Goal: Transaction & Acquisition: Obtain resource

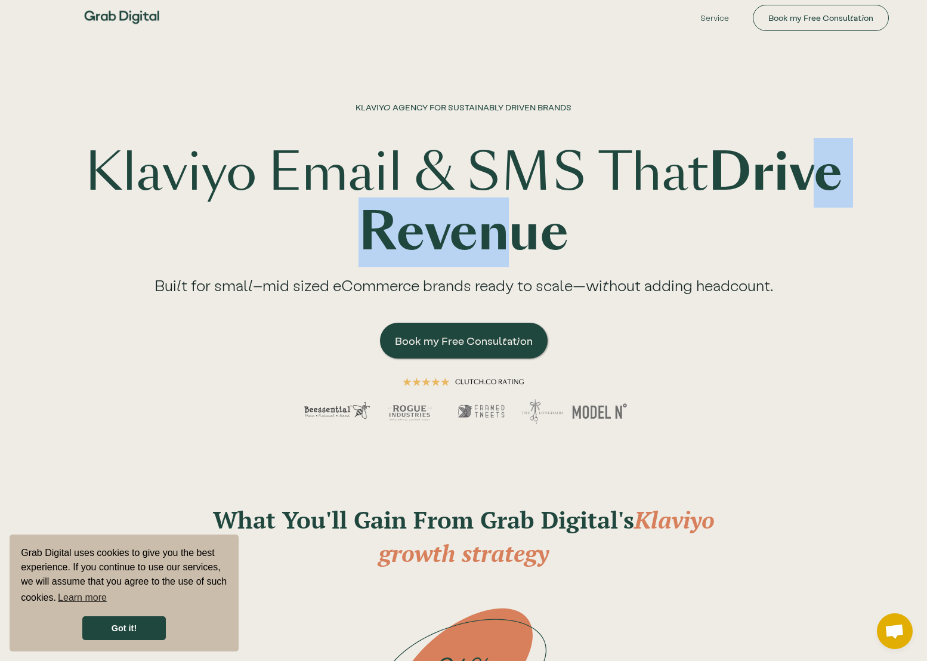
drag, startPoint x: 417, startPoint y: 229, endPoint x: 587, endPoint y: 251, distance: 171.6
click at [585, 251] on strong "Drive Revenue" at bounding box center [601, 203] width 484 height 130
click at [594, 252] on strong "Drive Revenue" at bounding box center [601, 203] width 484 height 130
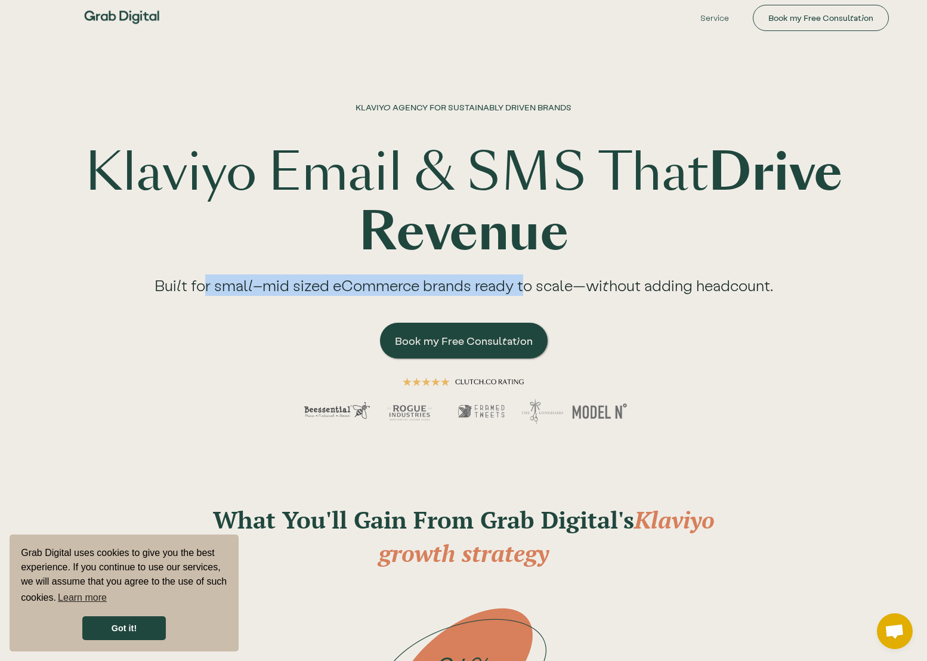
drag, startPoint x: 258, startPoint y: 292, endPoint x: 556, endPoint y: 286, distance: 298.4
click at [547, 287] on div "Built for small–mid sized eCommerce brands ready to scale—without adding headco…" at bounding box center [464, 290] width 667 height 54
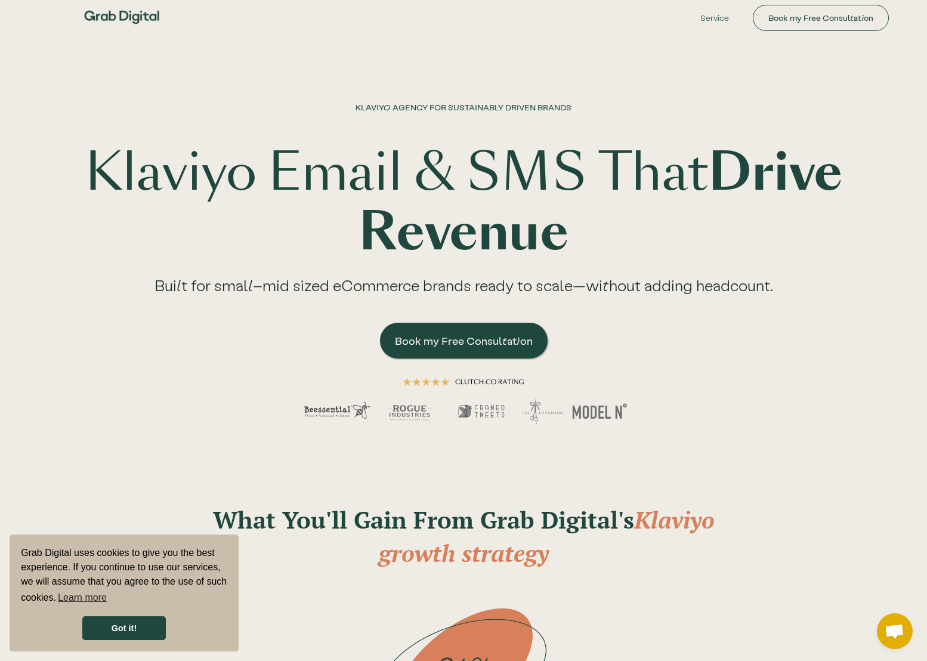
click at [556, 286] on div "Built for small–mid sized eCommerce brands ready to scale—without adding headco…" at bounding box center [464, 290] width 667 height 54
drag, startPoint x: 377, startPoint y: 283, endPoint x: 625, endPoint y: 291, distance: 247.8
click at [601, 291] on div "Built for small–mid sized eCommerce brands ready to scale—without adding headco…" at bounding box center [464, 290] width 667 height 54
click at [625, 291] on div "Built for small–mid sized eCommerce brands ready to scale—without adding headco…" at bounding box center [464, 290] width 667 height 54
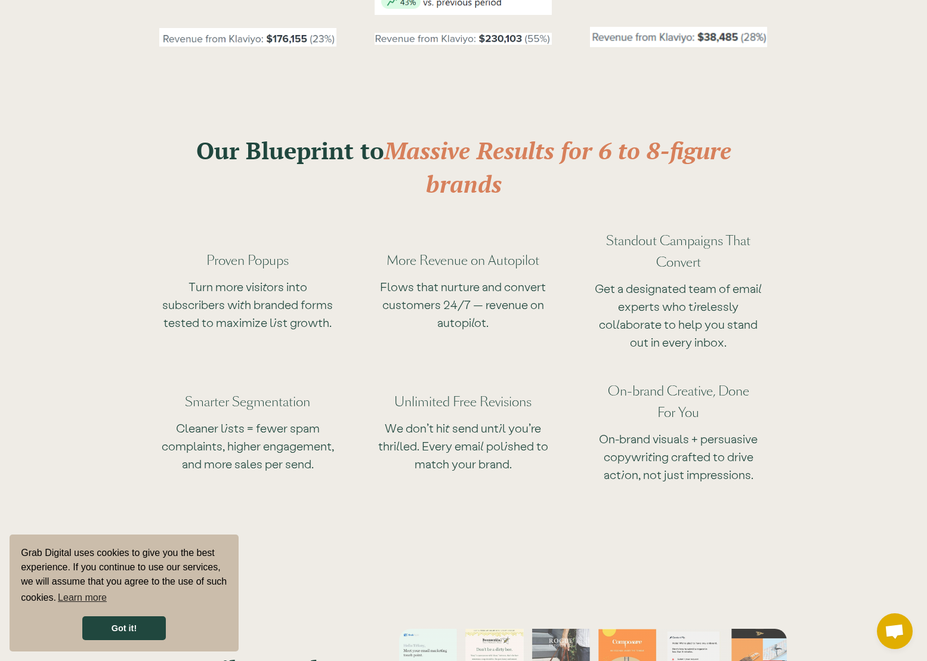
scroll to position [973, 0]
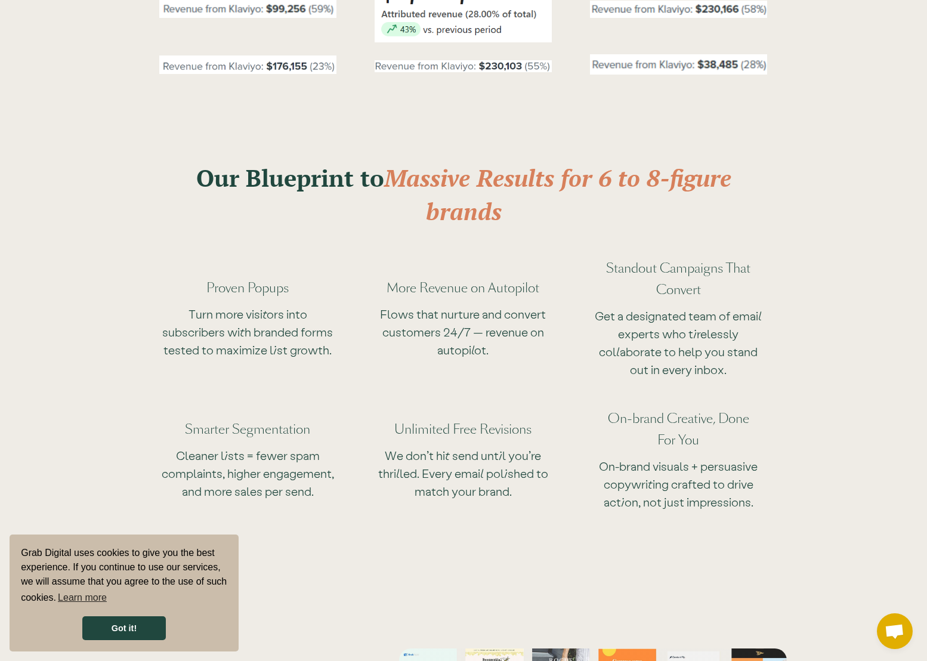
click at [588, 244] on div "Standout Campaigns That Convert Get a designated team of email experts who tire…" at bounding box center [678, 309] width 215 height 150
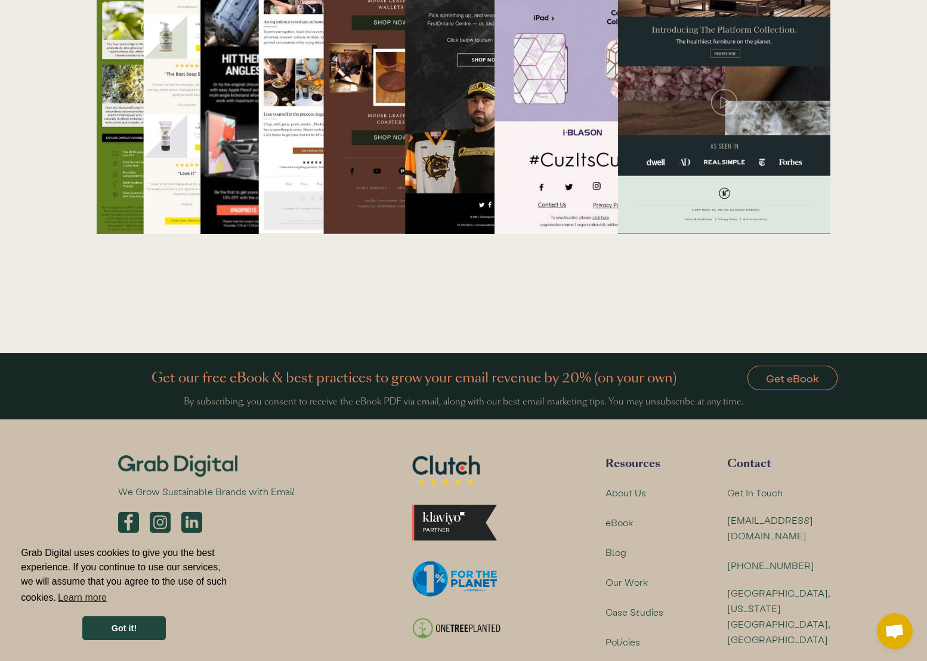
scroll to position [3845, 0]
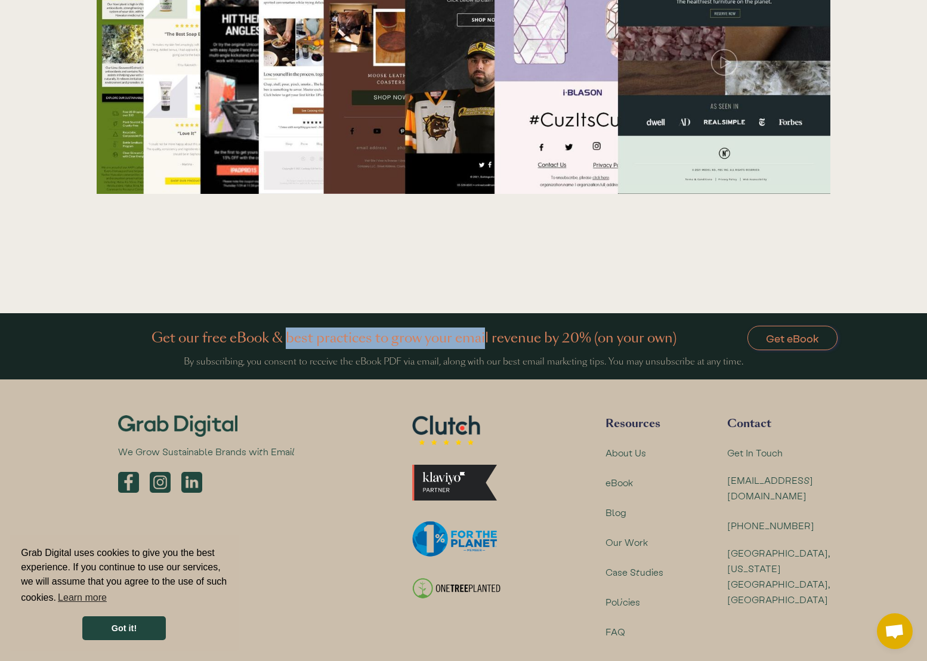
drag, startPoint x: 287, startPoint y: 308, endPoint x: 491, endPoint y: 308, distance: 203.5
click at [488, 328] on h4 "Get our free eBook & best practices to grow your email revenue by 20% (on your …" at bounding box center [421, 338] width 538 height 21
click at [491, 328] on h4 "Get our free eBook & best practices to grow your email revenue by 20% (on your …" at bounding box center [421, 338] width 538 height 21
drag, startPoint x: 296, startPoint y: 301, endPoint x: 574, endPoint y: 309, distance: 277.6
click at [565, 328] on h4 "Get our free eBook & best practices to grow your email revenue by 20% (on your …" at bounding box center [421, 338] width 538 height 21
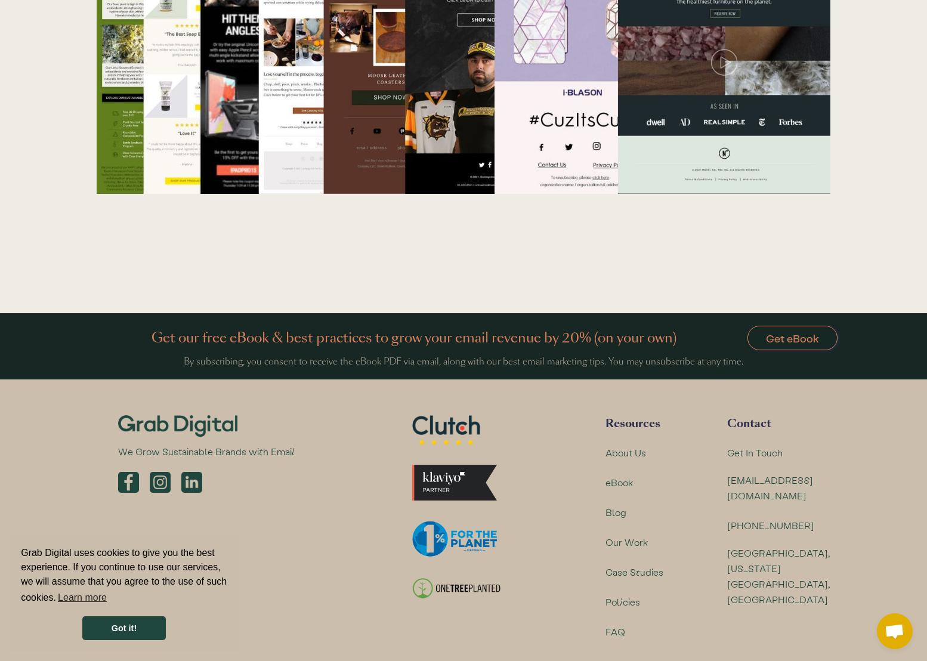
click at [575, 328] on h4 "Get our free eBook & best practices to grow your email revenue by 20% (on your …" at bounding box center [421, 338] width 538 height 21
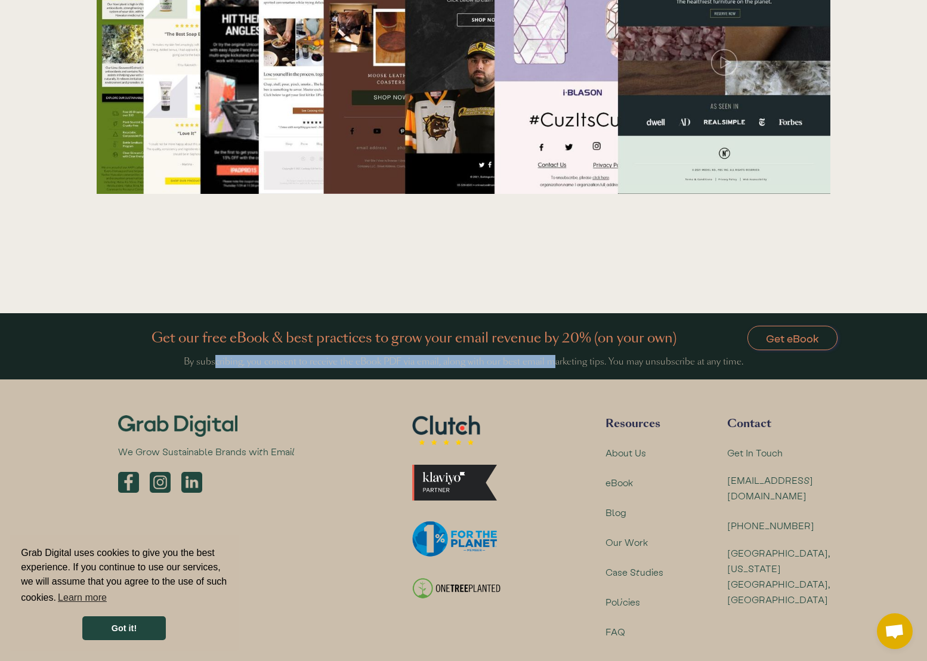
drag, startPoint x: 258, startPoint y: 328, endPoint x: 599, endPoint y: 328, distance: 341.4
click at [554, 355] on div "By subscribing, you consent to receive the eBook PDF via email, along with our …" at bounding box center [464, 361] width 754 height 13
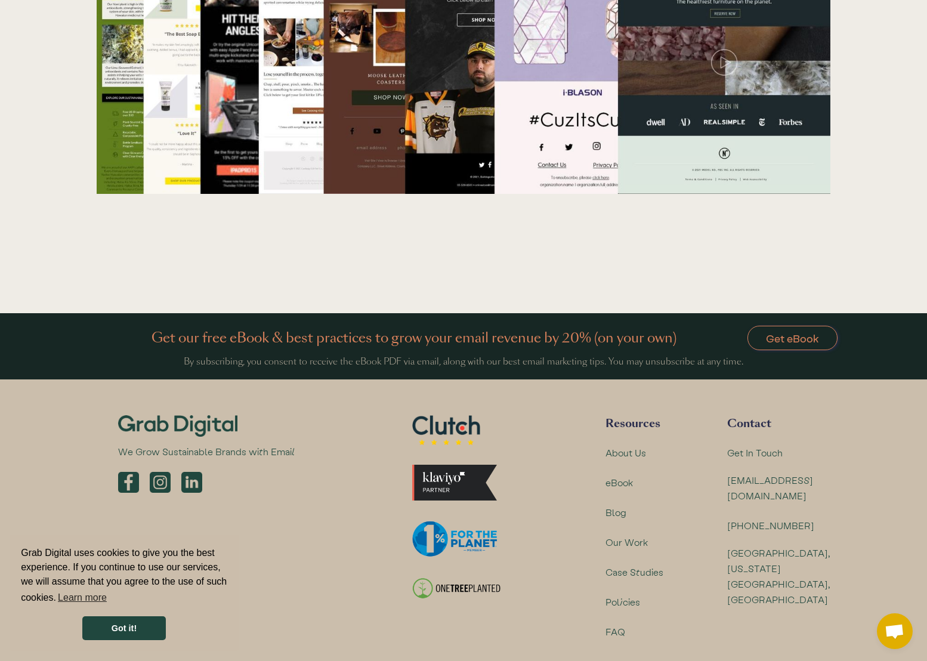
click at [599, 355] on div "By subscribing, you consent to receive the eBook PDF via email, along with our …" at bounding box center [464, 361] width 754 height 13
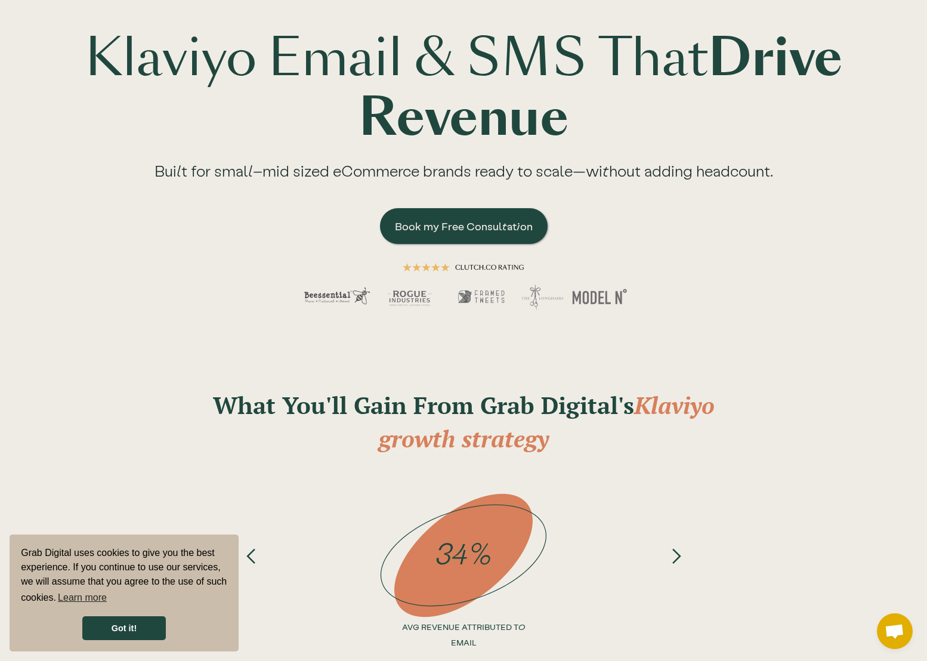
scroll to position [0, 0]
